Goal: Task Accomplishment & Management: Use online tool/utility

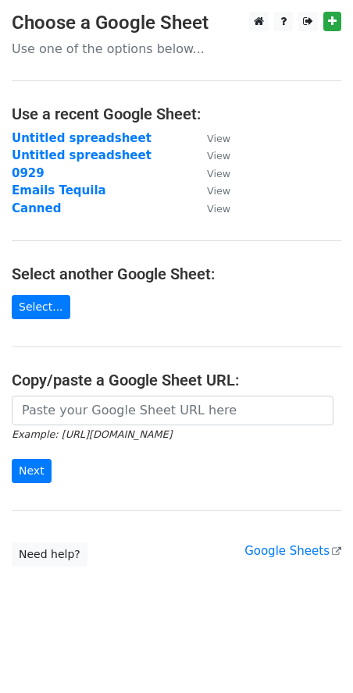
click at [172, 427] on icon "Example: [URL][DOMAIN_NAME]" at bounding box center [92, 434] width 160 height 14
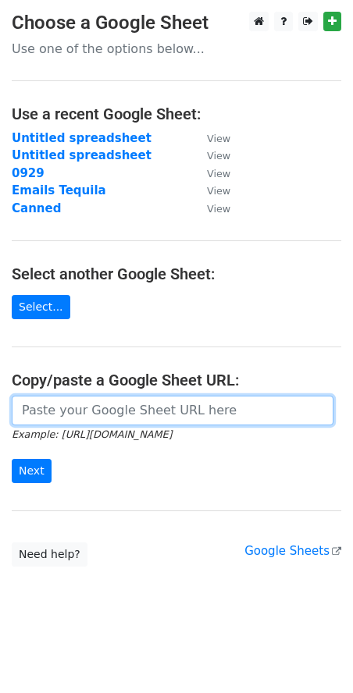
click at [140, 411] on input "url" at bounding box center [172, 411] width 321 height 30
paste input "https://docs.google.com/spreadsheets/d/1ULVDE9ZrkkDaFMB8Qphm4Ggy3v4kfR5dN01K7L2…"
type input "https://docs.google.com/spreadsheets/d/1ULVDE9ZrkkDaFMB8Qphm4Ggy3v4kfR5dN01K7L2…"
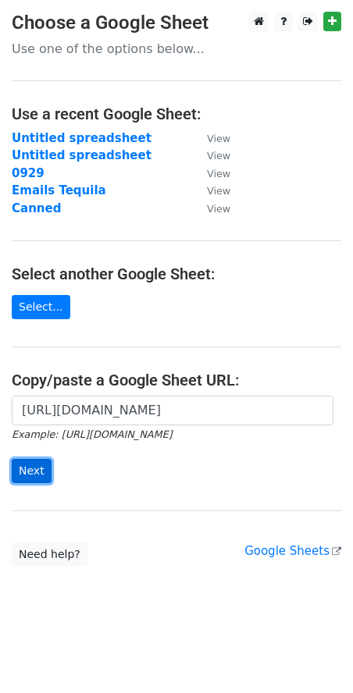
click at [30, 462] on input "Next" at bounding box center [32, 471] width 40 height 24
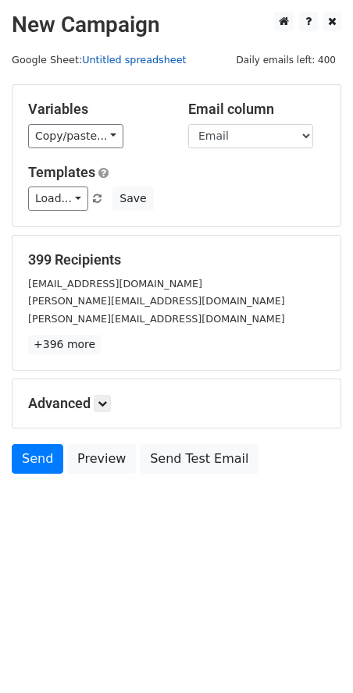
click at [96, 61] on link "Untitled spreadsheet" at bounding box center [134, 60] width 104 height 12
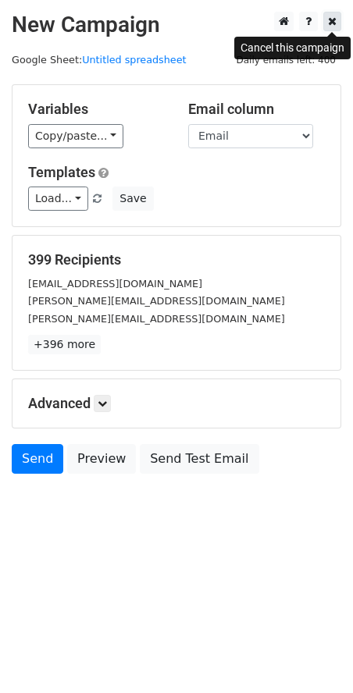
click at [332, 23] on icon at bounding box center [332, 21] width 9 height 11
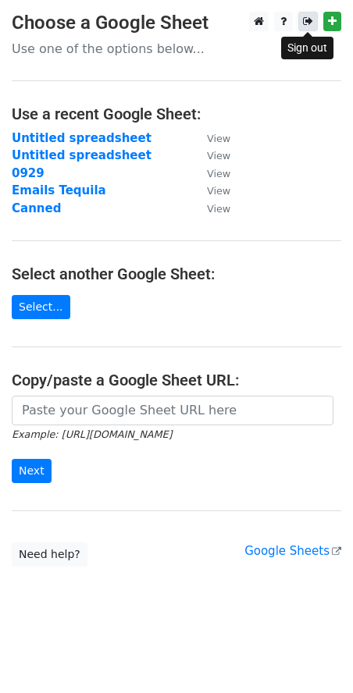
click at [305, 22] on icon at bounding box center [308, 21] width 10 height 11
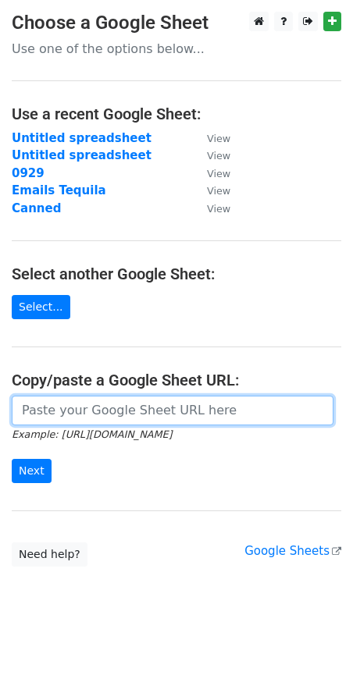
click at [112, 408] on input "url" at bounding box center [172, 411] width 321 height 30
paste input "https://docs.google.com/spreadsheets/d/1OSCfIFza_6LvAjvPdz4M8x-OI5Zw6yjnehhcpNv…"
type input "https://docs.google.com/spreadsheets/d/1OSCfIFza_6LvAjvPdz4M8x-OI5Zw6yjnehhcpNv…"
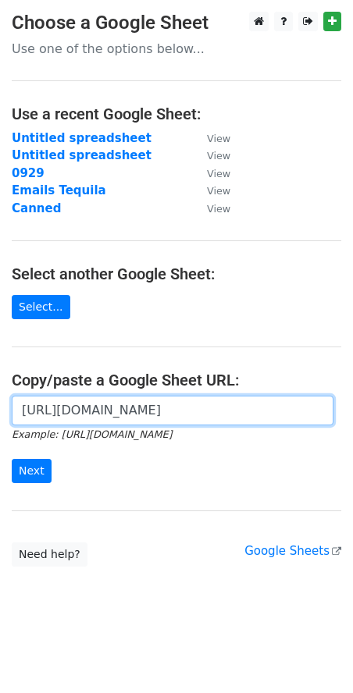
click at [76, 409] on input "https://docs.google.com/spreadsheets/d/1OSCfIFza_6LvAjvPdz4M8x-OI5Zw6yjnehhcpNv…" at bounding box center [172, 411] width 321 height 30
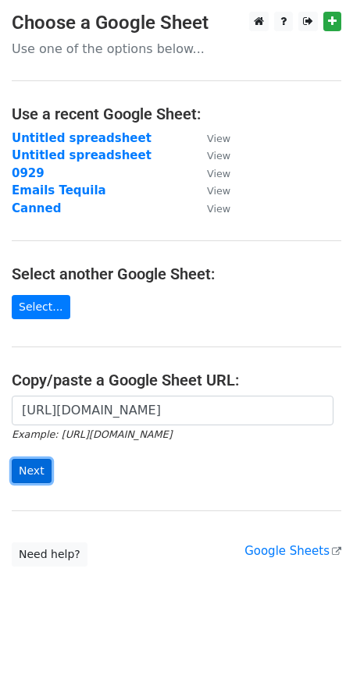
click at [41, 478] on input "Next" at bounding box center [32, 471] width 40 height 24
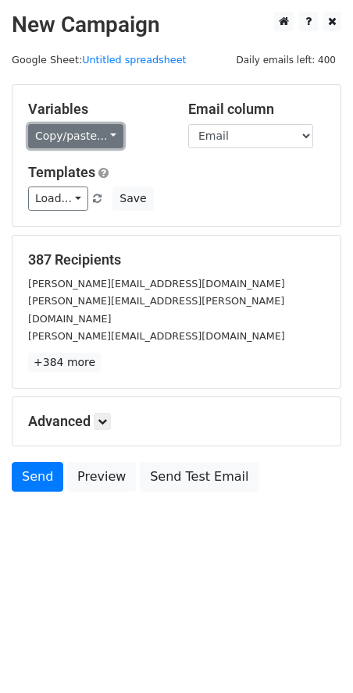
click at [73, 133] on link "Copy/paste..." at bounding box center [75, 136] width 95 height 24
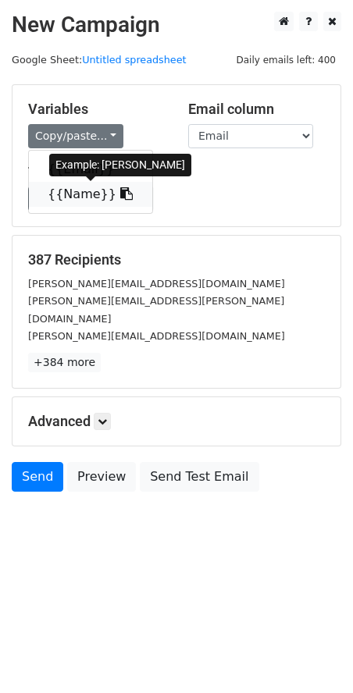
click at [68, 194] on link "{{Name}}" at bounding box center [90, 194] width 123 height 25
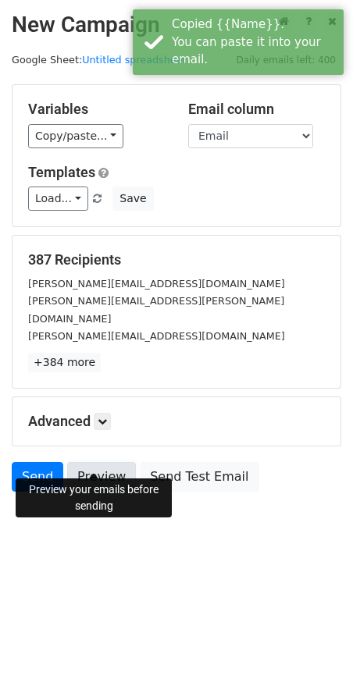
click at [108, 465] on link "Preview" at bounding box center [101, 477] width 69 height 30
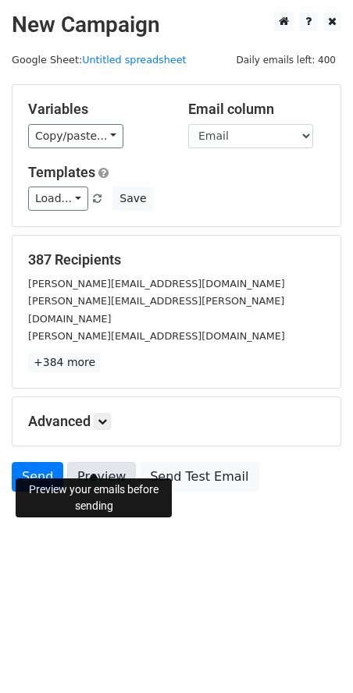
click at [91, 462] on link "Preview" at bounding box center [101, 477] width 69 height 30
click at [97, 468] on link "Preview" at bounding box center [101, 477] width 69 height 30
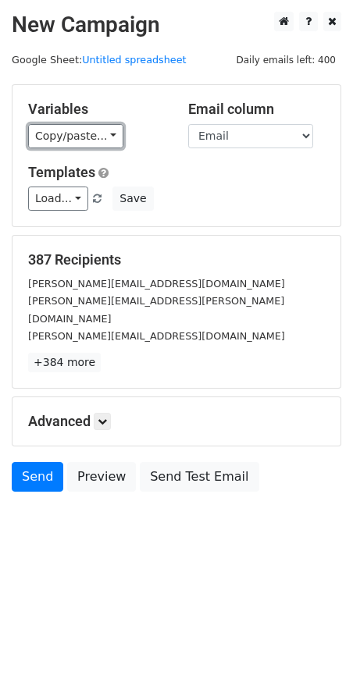
click at [94, 143] on link "Copy/paste..." at bounding box center [75, 136] width 95 height 24
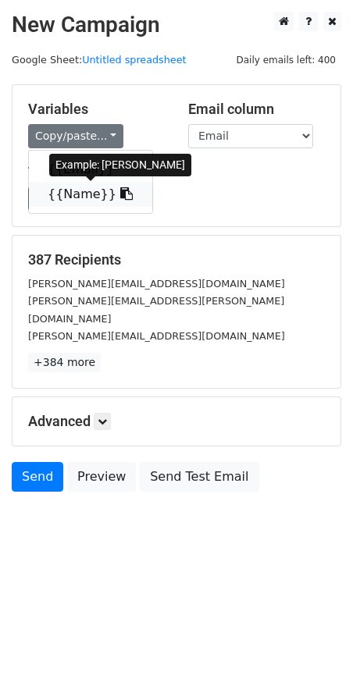
click at [73, 194] on link "{{Name}}" at bounding box center [90, 194] width 123 height 25
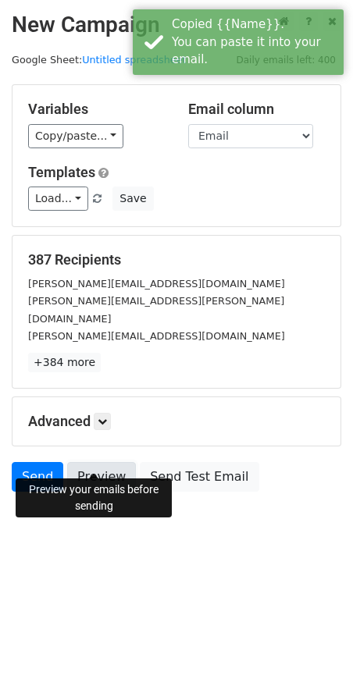
click at [95, 462] on link "Preview" at bounding box center [101, 477] width 69 height 30
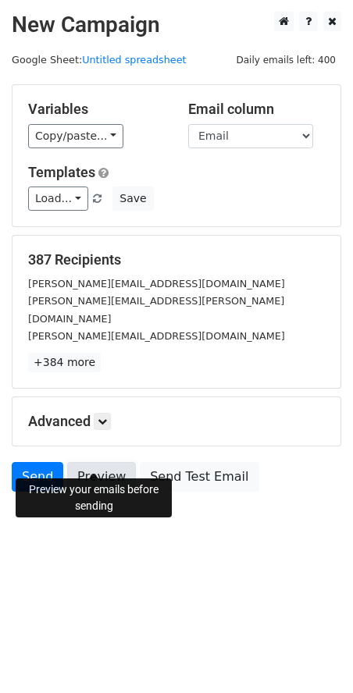
click at [88, 462] on link "Preview" at bounding box center [101, 477] width 69 height 30
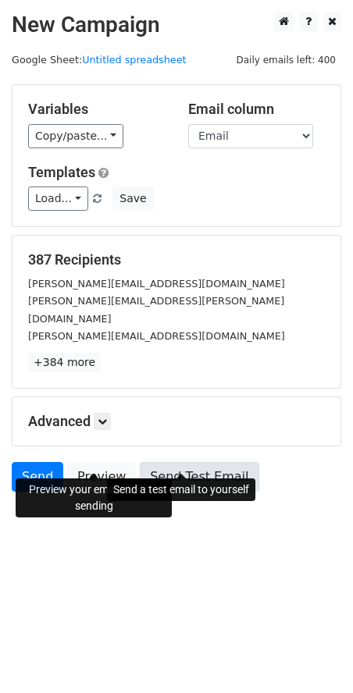
click at [176, 462] on link "Send Test Email" at bounding box center [199, 477] width 119 height 30
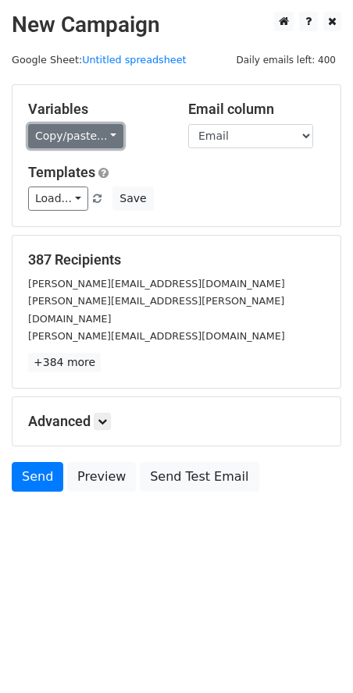
click at [78, 144] on link "Copy/paste..." at bounding box center [75, 136] width 95 height 24
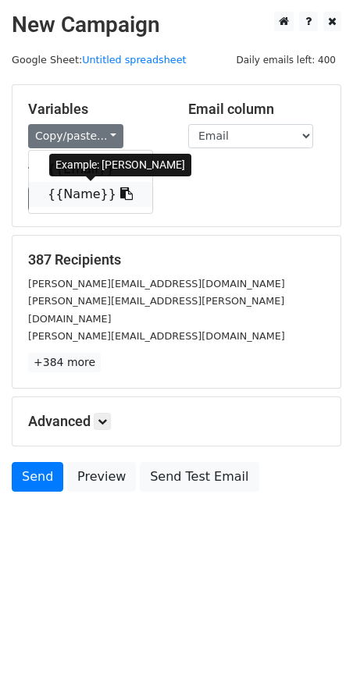
click at [112, 194] on link "{{Name}}" at bounding box center [90, 194] width 123 height 25
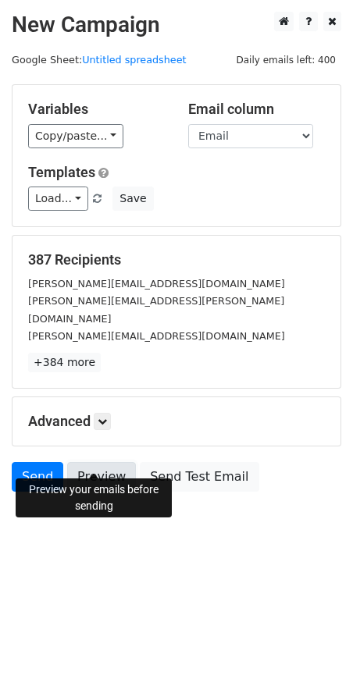
click at [93, 462] on link "Preview" at bounding box center [101, 477] width 69 height 30
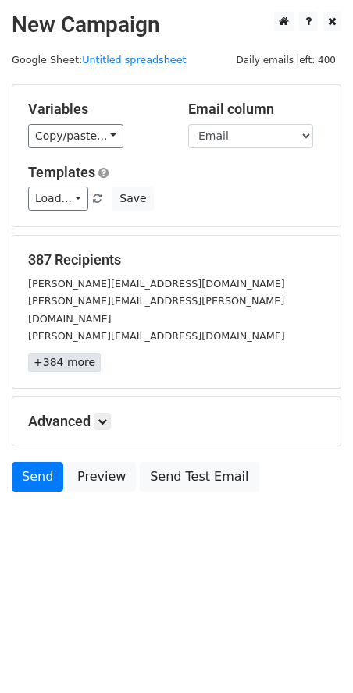
click at [49, 353] on link "+384 more" at bounding box center [64, 363] width 73 height 20
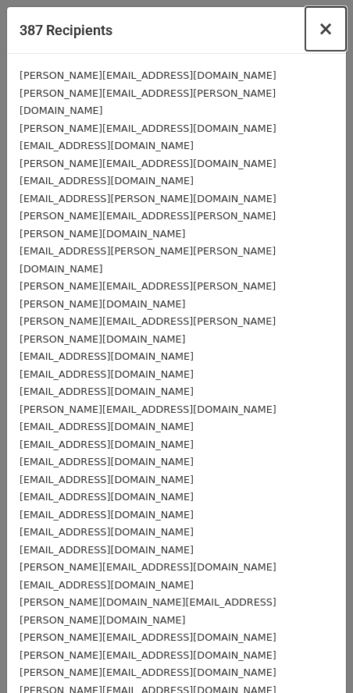
click at [318, 27] on span "×" at bounding box center [326, 29] width 16 height 22
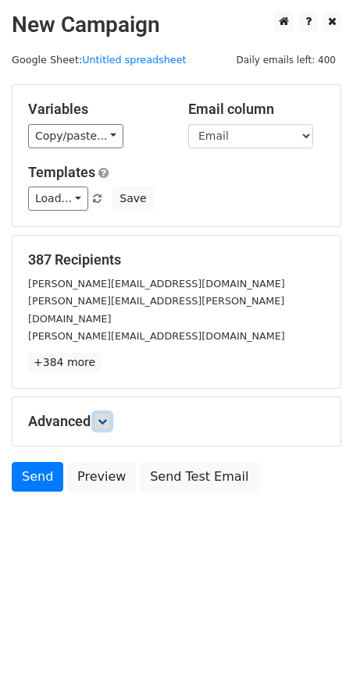
click at [97, 413] on link at bounding box center [102, 421] width 17 height 17
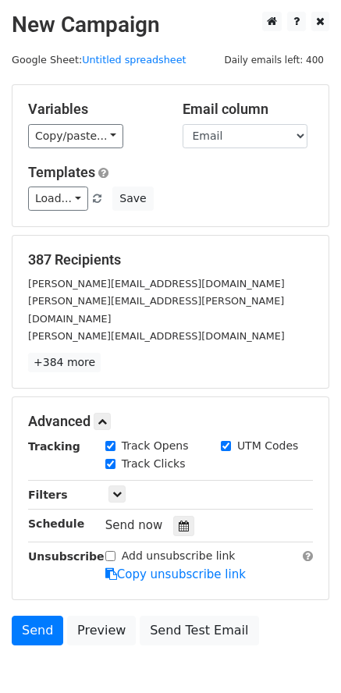
click at [110, 551] on input "Add unsubscribe link" at bounding box center [110, 556] width 10 height 10
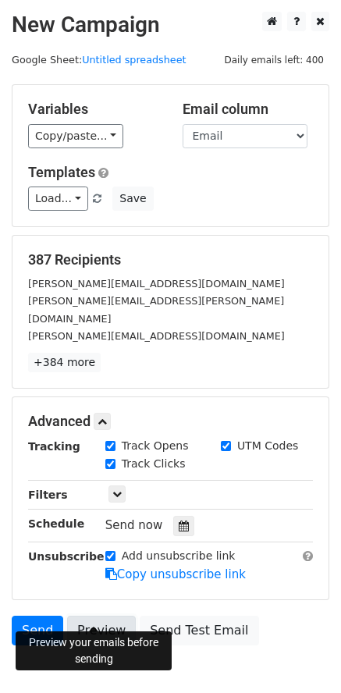
click at [110, 616] on link "Preview" at bounding box center [101, 631] width 69 height 30
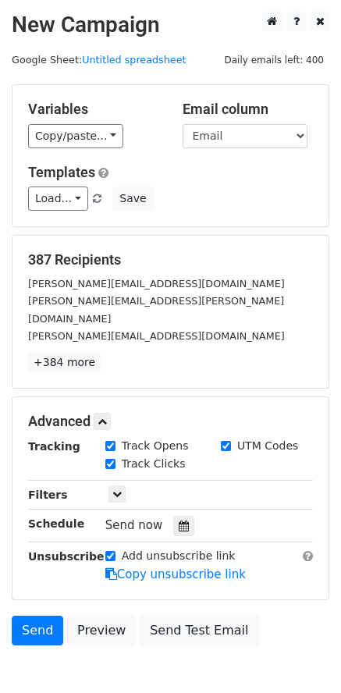
click at [111, 551] on input "Add unsubscribe link" at bounding box center [110, 556] width 10 height 10
checkbox input "false"
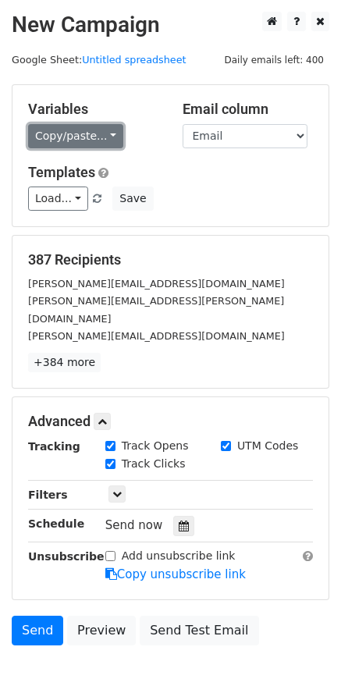
click at [74, 132] on link "Copy/paste..." at bounding box center [75, 136] width 95 height 24
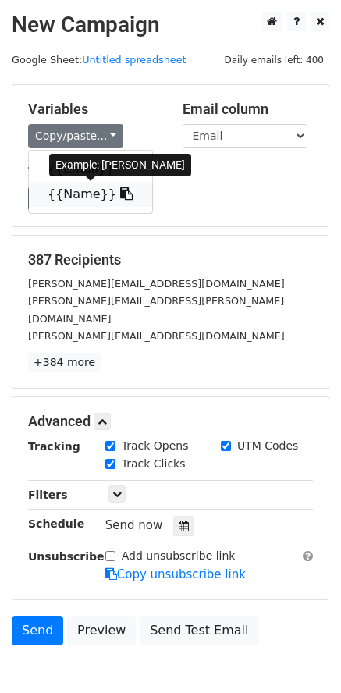
click at [73, 201] on link "{{Name}}" at bounding box center [90, 194] width 123 height 25
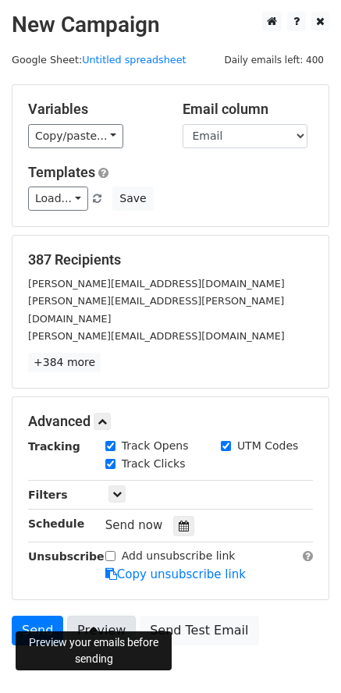
click at [89, 616] on link "Preview" at bounding box center [101, 631] width 69 height 30
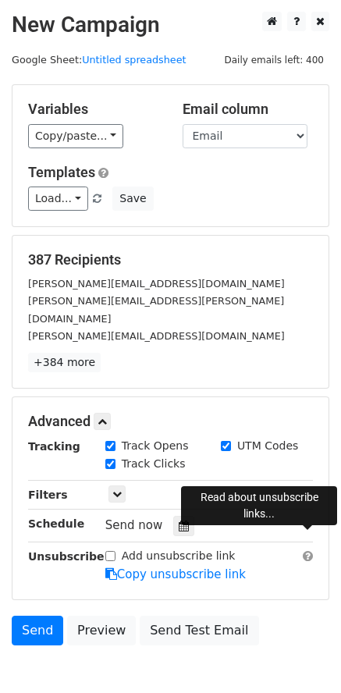
click at [311, 550] on span at bounding box center [308, 556] width 10 height 12
click at [74, 200] on link "Load..." at bounding box center [58, 198] width 60 height 24
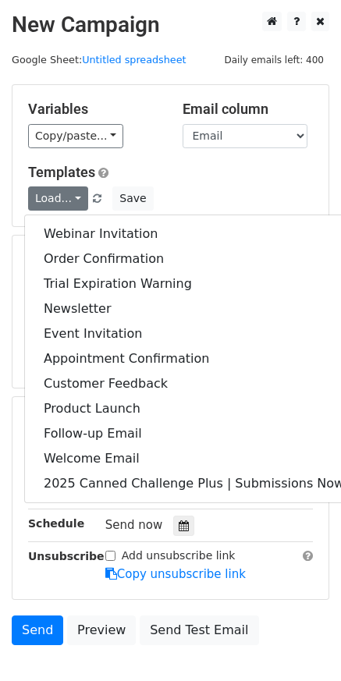
click at [205, 166] on h5 "Templates" at bounding box center [170, 172] width 285 height 17
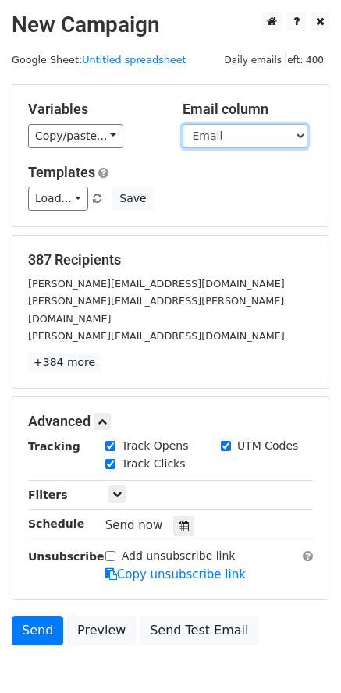
click at [224, 128] on select "Email Name" at bounding box center [245, 136] width 125 height 24
click at [138, 124] on div "Copy/paste... {{Email}} {{Name}}" at bounding box center [93, 136] width 131 height 24
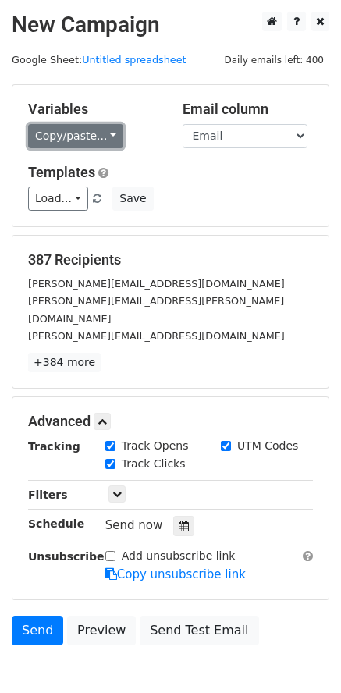
click at [68, 141] on link "Copy/paste..." at bounding box center [75, 136] width 95 height 24
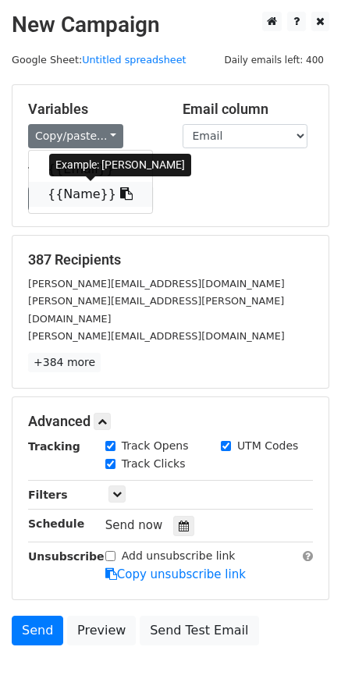
click at [83, 186] on link "{{Name}}" at bounding box center [90, 194] width 123 height 25
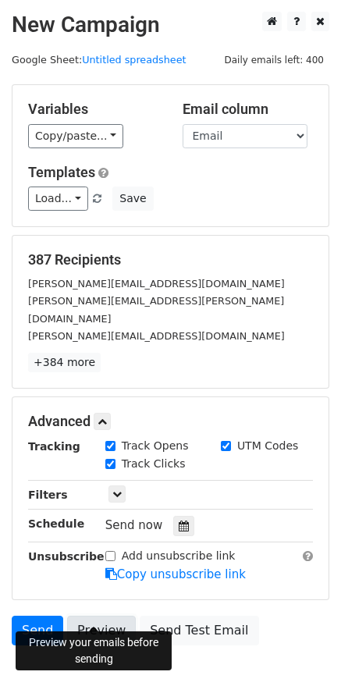
click at [91, 618] on link "Preview" at bounding box center [101, 631] width 69 height 30
click at [114, 616] on link "Preview" at bounding box center [101, 631] width 69 height 30
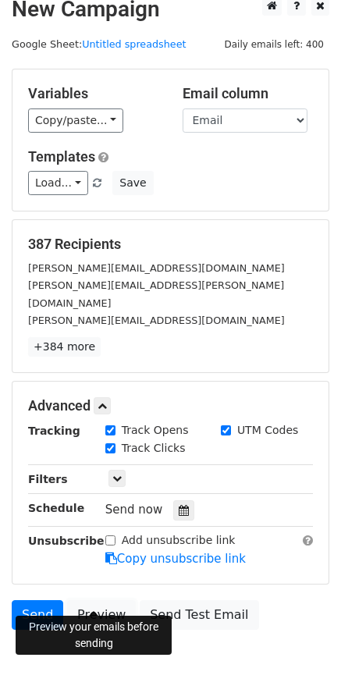
scroll to position [66, 0]
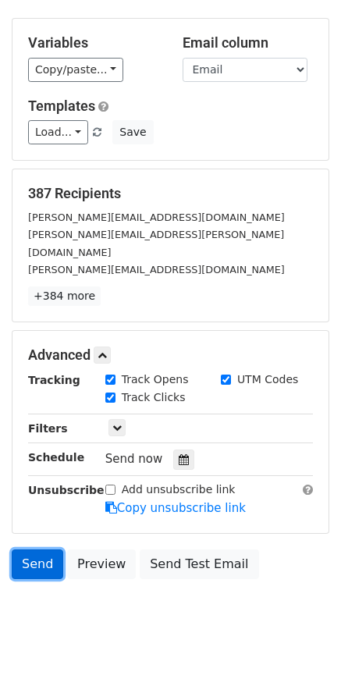
click at [39, 549] on link "Send" at bounding box center [37, 564] width 51 height 30
